Goal: Entertainment & Leisure: Consume media (video, audio)

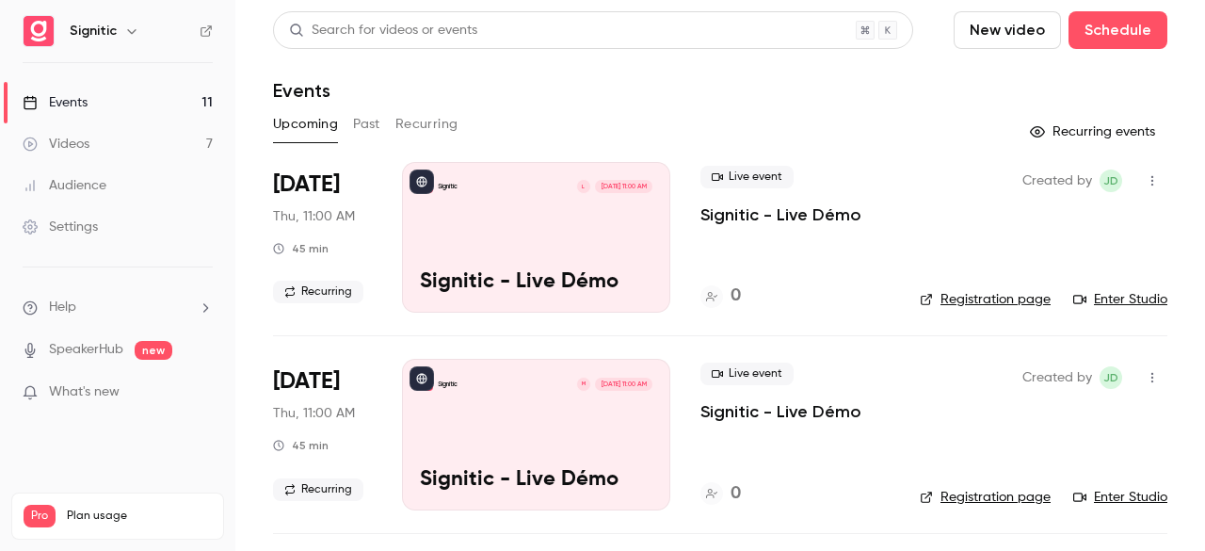
click at [40, 28] on img at bounding box center [39, 31] width 30 height 30
click at [74, 133] on link "Videos 7" at bounding box center [117, 143] width 235 height 41
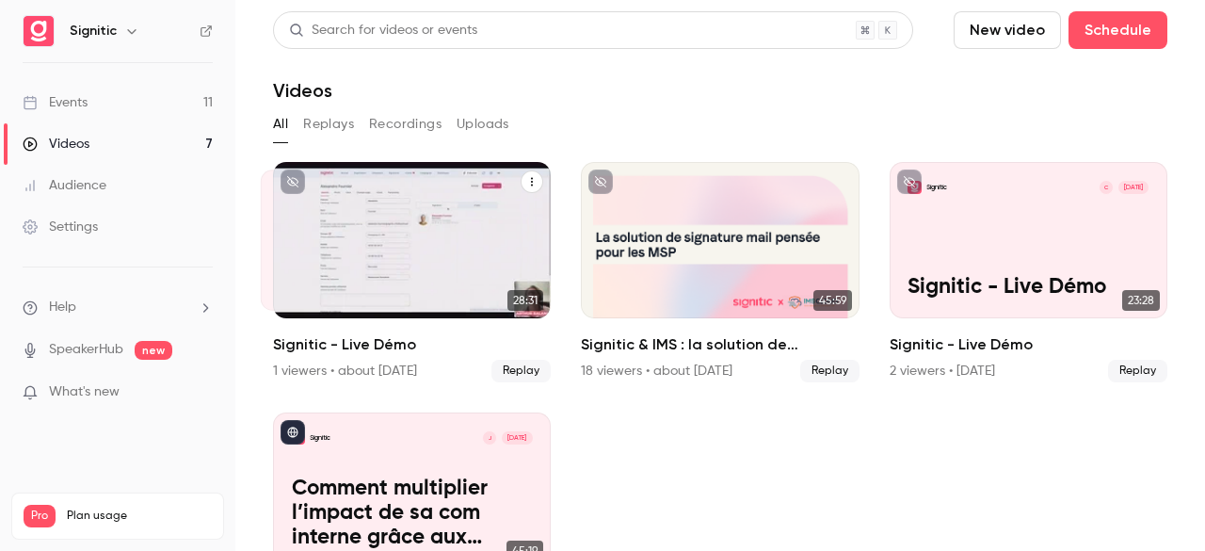
click at [400, 241] on div "Signitic A [DATE] Signitic - Live Démo" at bounding box center [412, 240] width 278 height 156
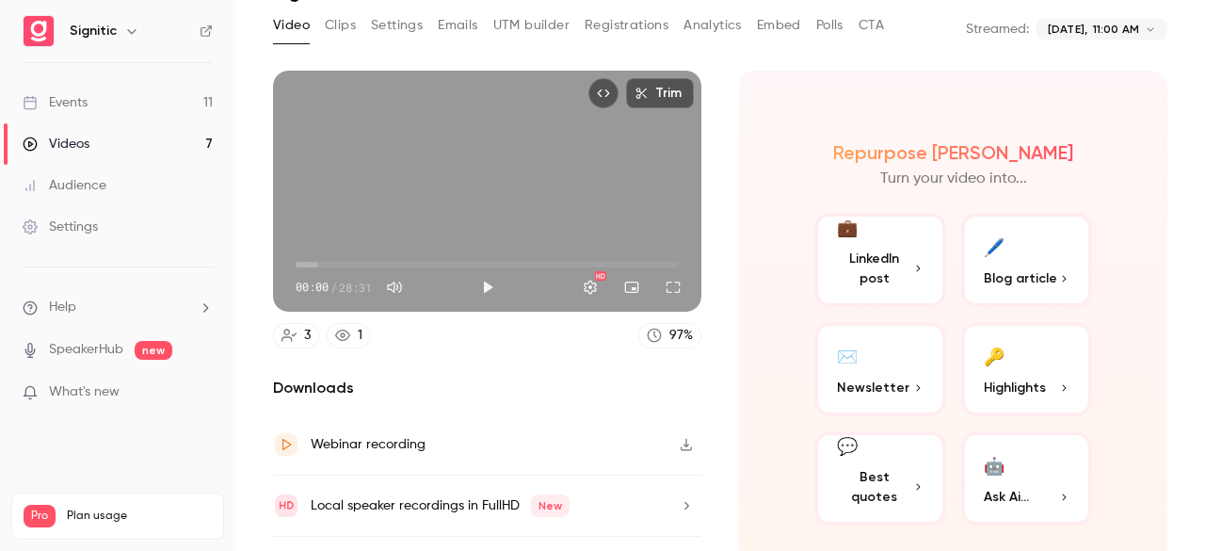
scroll to position [139, 0]
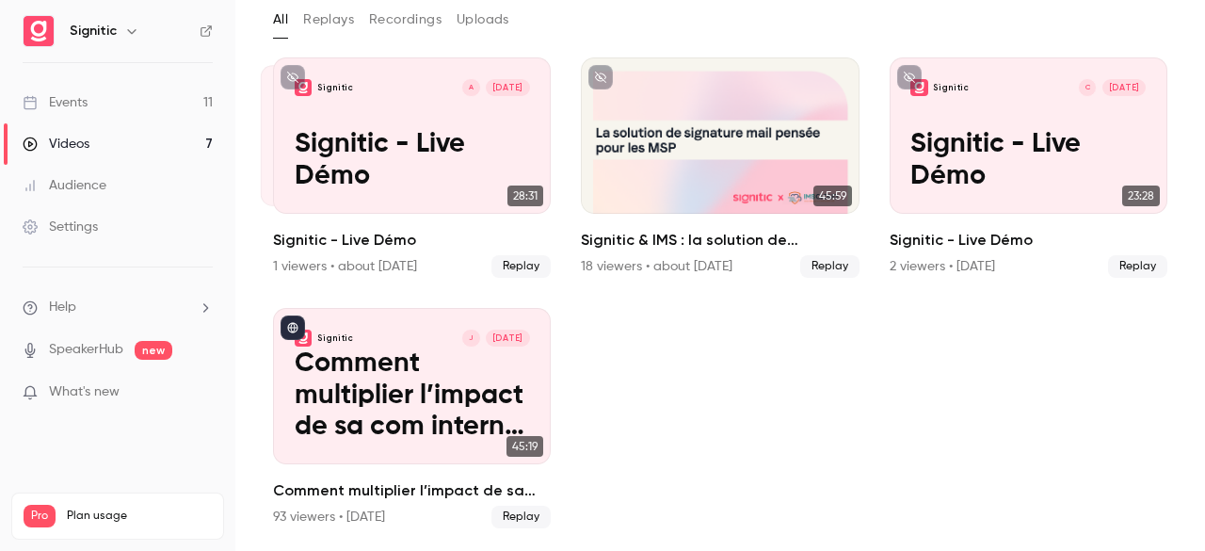
scroll to position [99, 0]
